Goal: Information Seeking & Learning: Learn about a topic

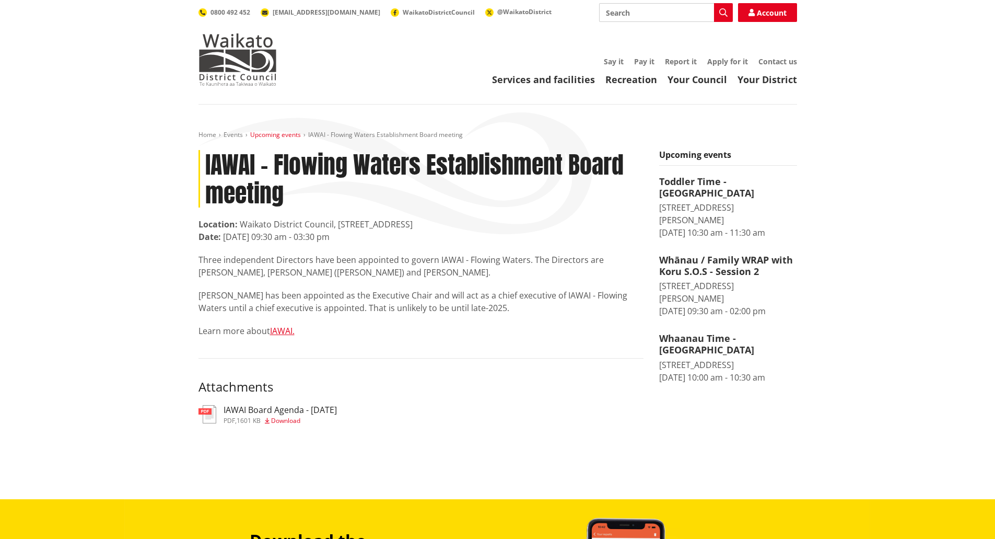
click at [287, 137] on link "Upcoming events" at bounding box center [275, 134] width 51 height 9
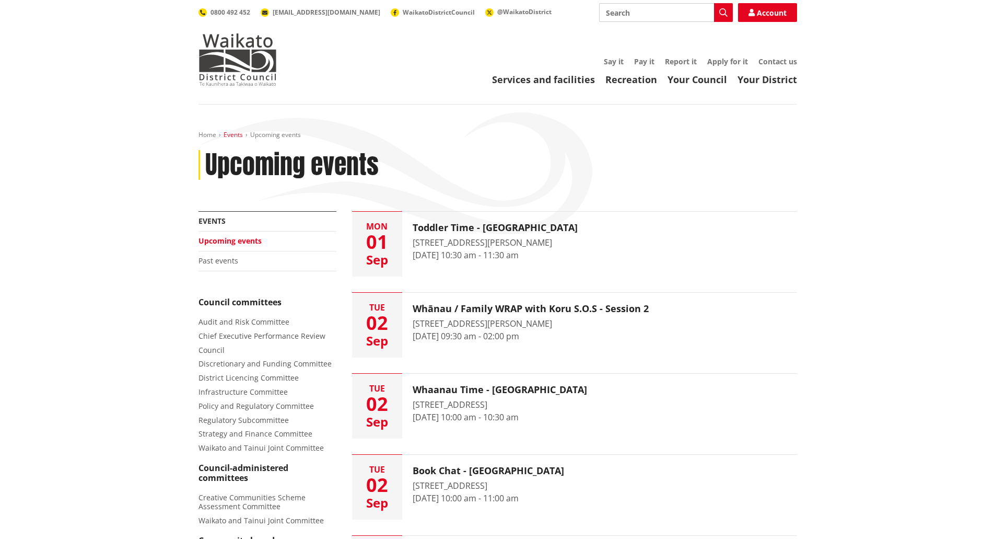
click at [227, 136] on link "Events" at bounding box center [233, 134] width 19 height 9
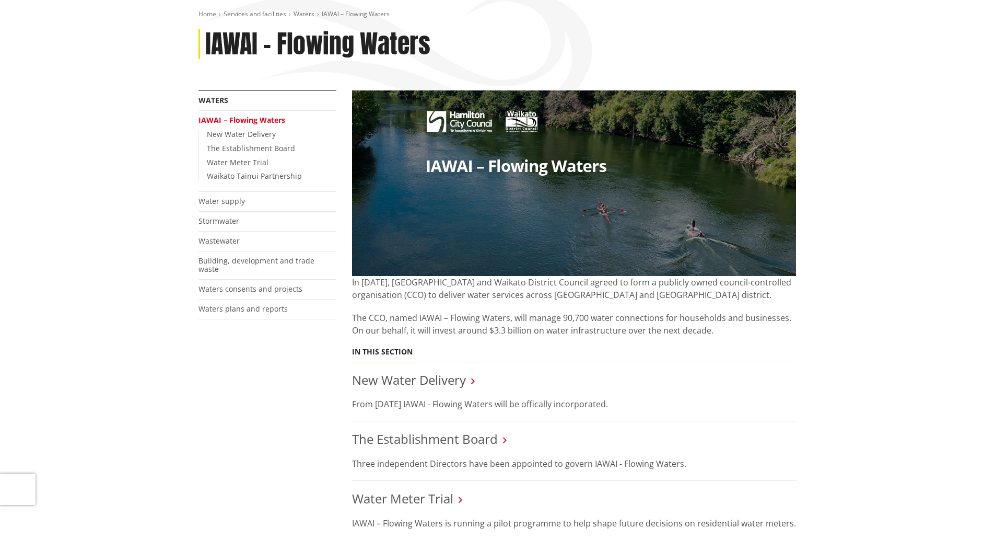
scroll to position [314, 0]
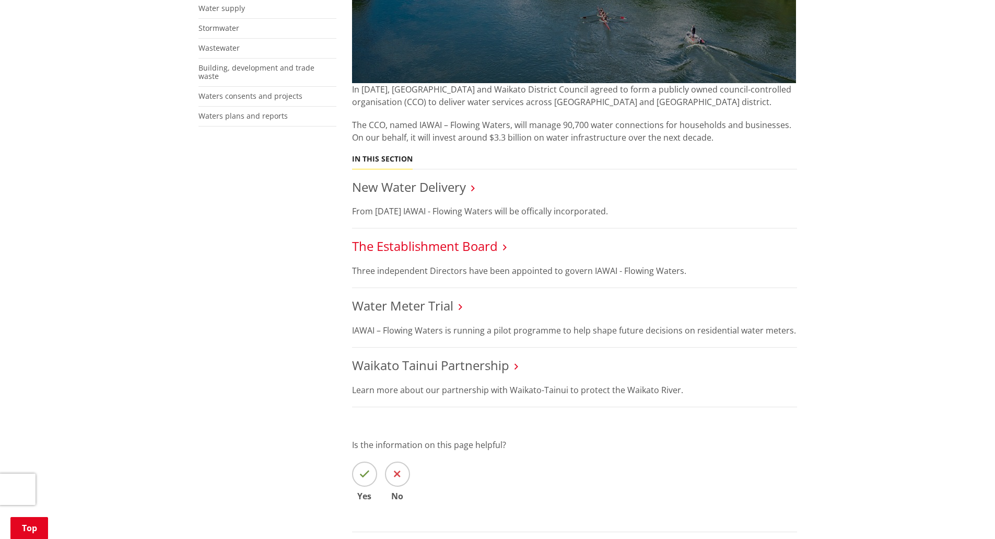
click at [449, 250] on link "The Establishment Board" at bounding box center [425, 245] width 146 height 17
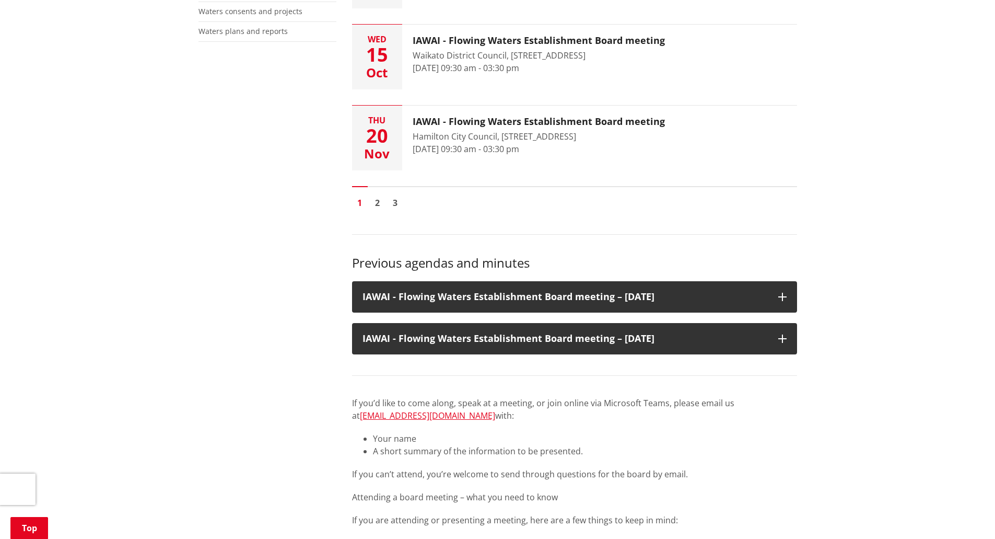
scroll to position [523, 0]
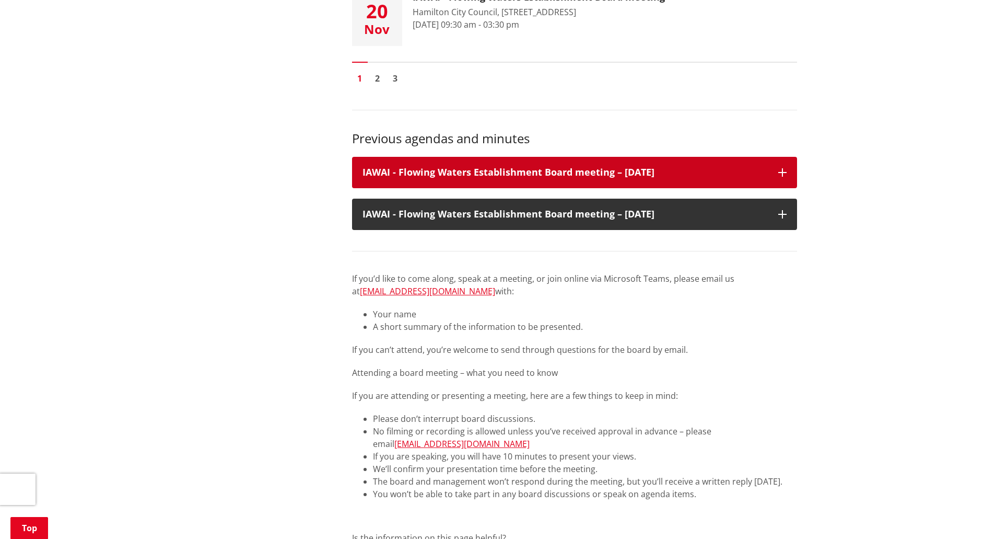
click at [519, 177] on h3 "IAWAI - Flowing Waters Establishment Board meeting – 25 July 2025" at bounding box center [565, 172] width 405 height 10
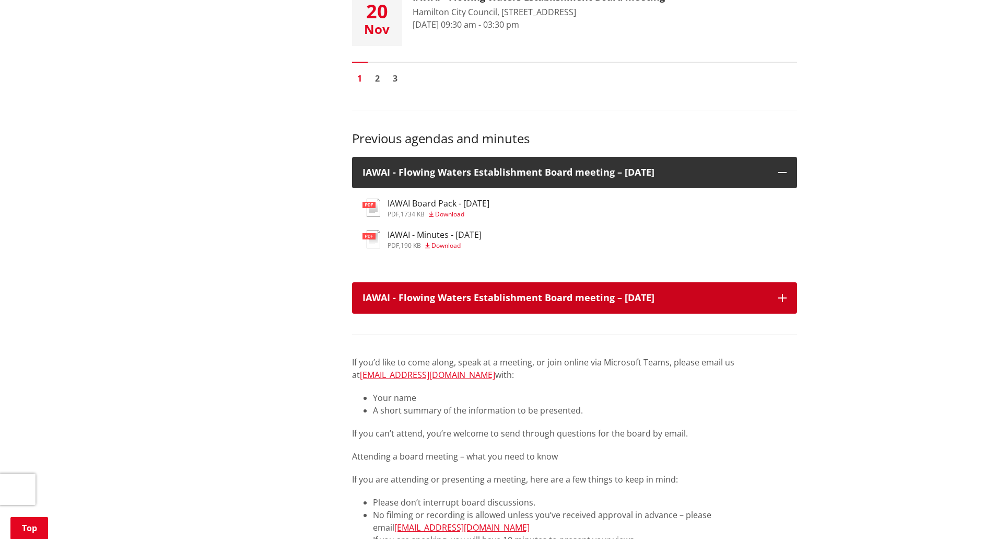
click at [526, 293] on h3 "IAWAI - Flowing Waters Establishment Board meeting – 28 August 2025" at bounding box center [565, 298] width 405 height 10
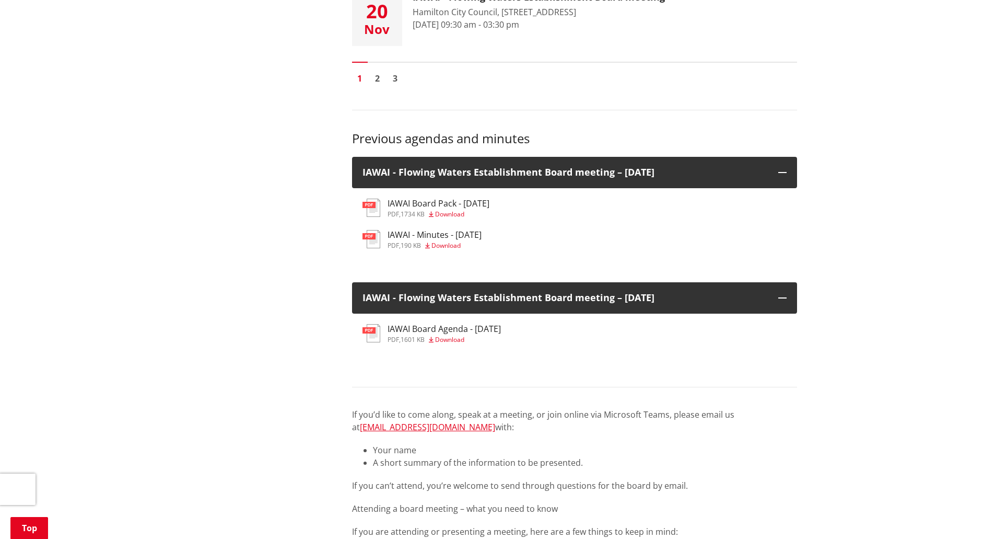
scroll to position [314, 0]
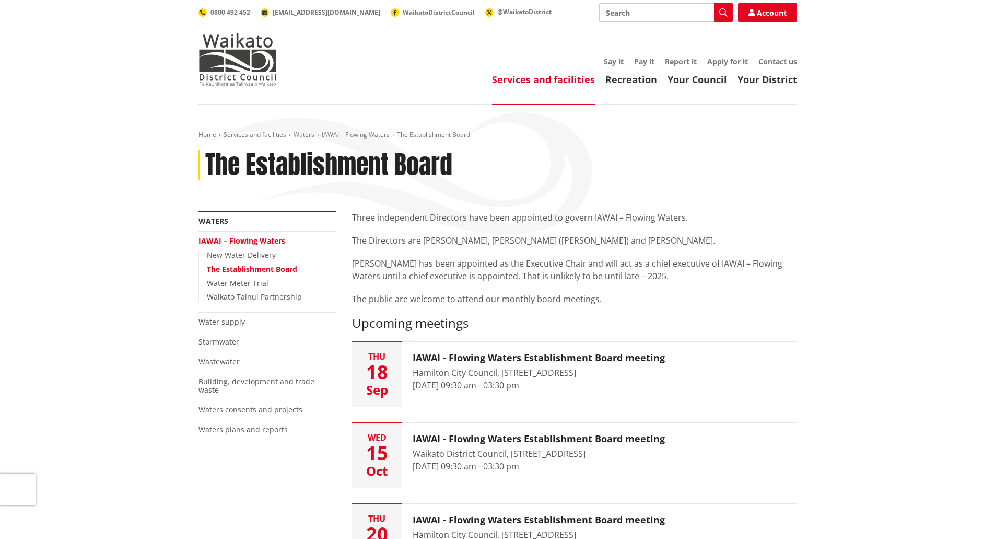
scroll to position [314, 0]
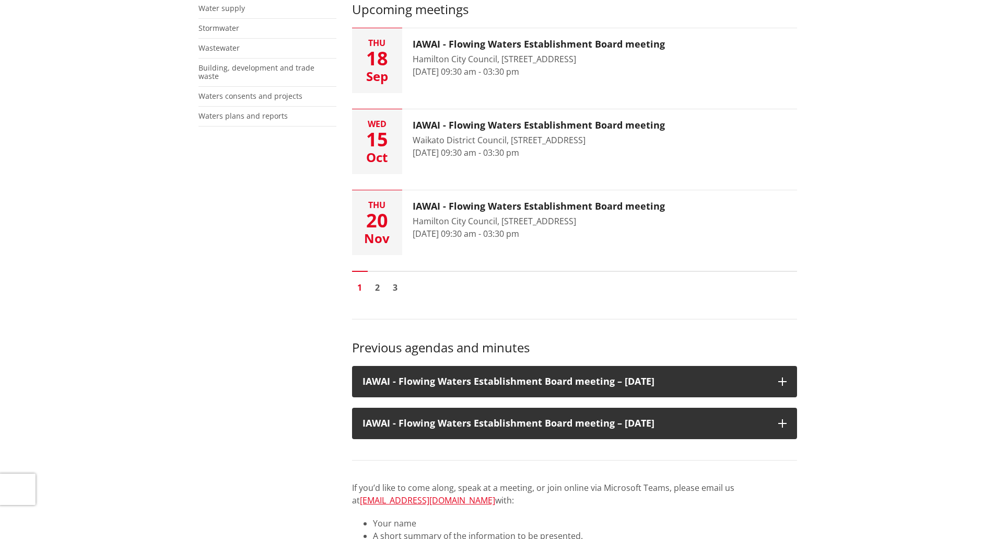
click at [414, 442] on div "Three independent Directors have been appointed to govern IAWAI – Flowing Water…" at bounding box center [574, 382] width 461 height 969
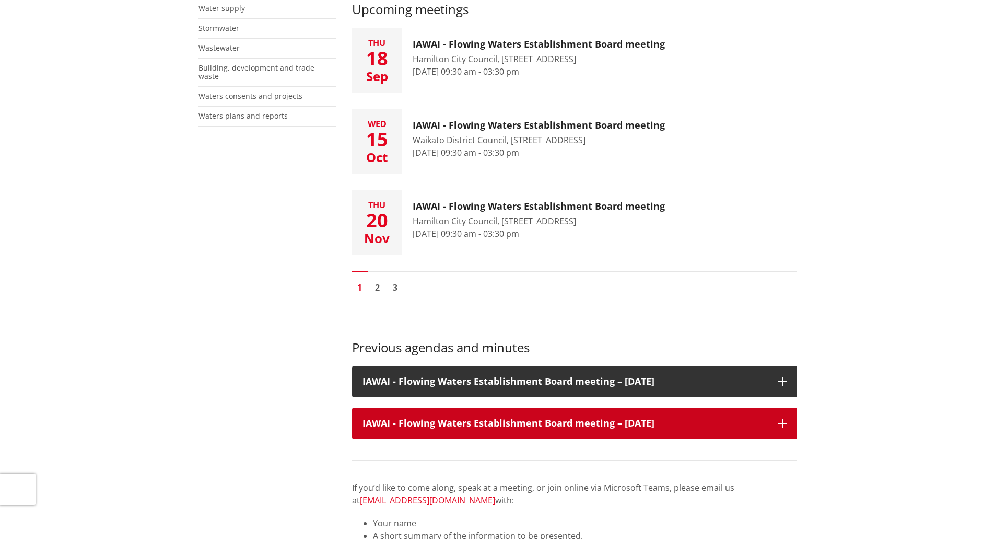
click at [414, 433] on div "IAWAI - Flowing Waters Establishment Board meeting – [DATE]" at bounding box center [574, 423] width 445 height 31
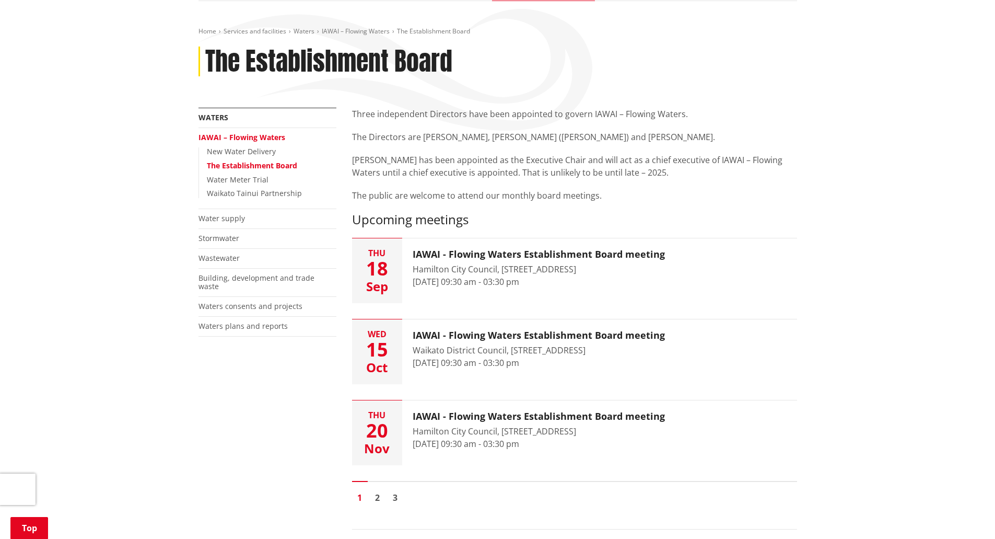
scroll to position [0, 0]
